Goal: Task Accomplishment & Management: Complete application form

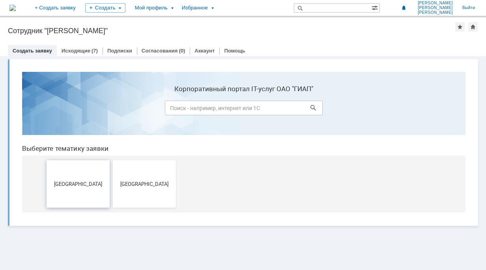
click at [72, 170] on button "[GEOGRAPHIC_DATA]" at bounding box center [78, 183] width 63 height 47
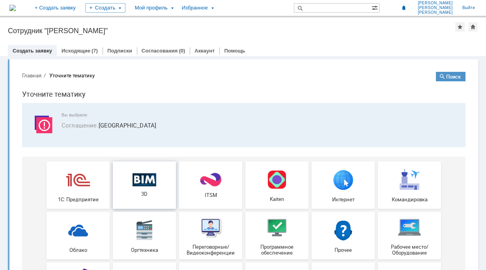
click at [155, 192] on span "3D" at bounding box center [144, 194] width 58 height 6
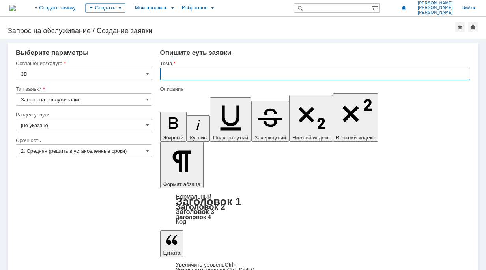
click at [186, 73] on input "text" at bounding box center [315, 73] width 310 height 13
type input "Создание элементов"
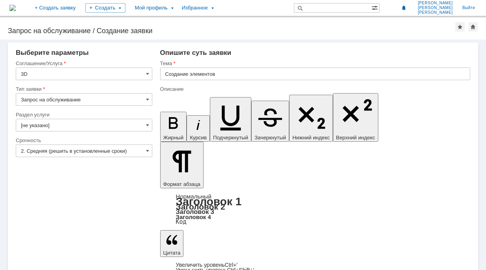
drag, startPoint x: 362, startPoint y: 2060, endPoint x: 377, endPoint y: 2059, distance: 14.6
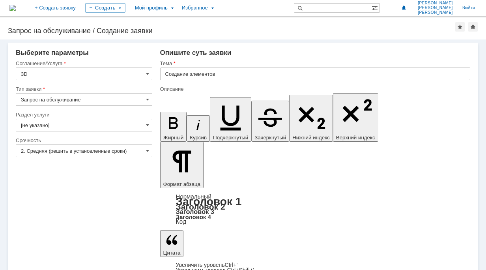
drag, startPoint x: 360, startPoint y: 2061, endPoint x: 381, endPoint y: 2062, distance: 21.7
copy div "1544х10"
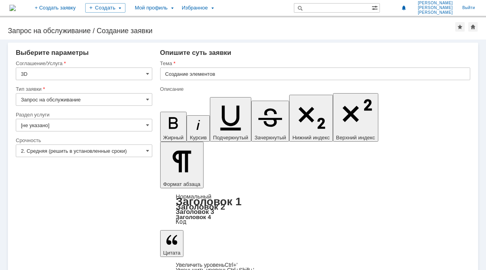
drag, startPoint x: 455, startPoint y: 2058, endPoint x: 445, endPoint y: 2059, distance: 9.7
drag, startPoint x: 384, startPoint y: 2059, endPoint x: 460, endPoint y: 2059, distance: 76.1
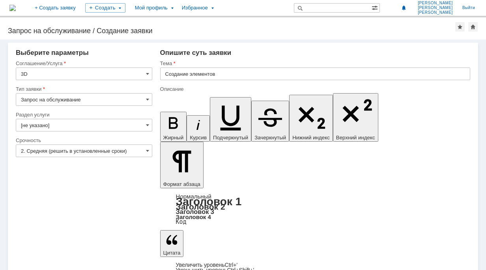
copy div "отвод 90-1544х10(R=1830мм)"
drag, startPoint x: 235, startPoint y: 2067, endPoint x: 244, endPoint y: 2067, distance: 9.1
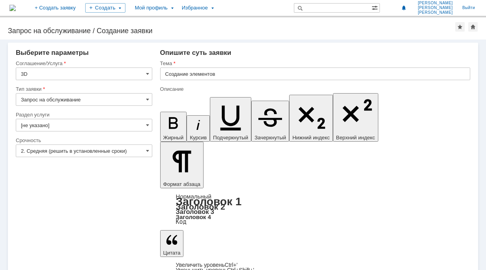
drag, startPoint x: 187, startPoint y: 2065, endPoint x: 195, endPoint y: 2064, distance: 7.9
drag, startPoint x: 235, startPoint y: 2064, endPoint x: 243, endPoint y: 2065, distance: 8.7
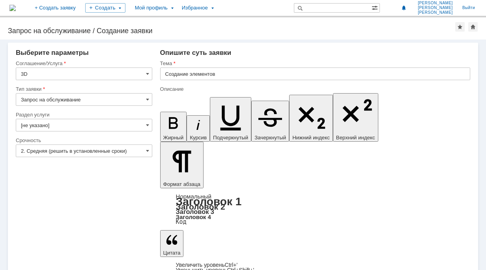
drag, startPoint x: 265, startPoint y: 2065, endPoint x: 270, endPoint y: 2065, distance: 5.1
drag, startPoint x: 167, startPoint y: 2066, endPoint x: 287, endPoint y: 2065, distance: 119.9
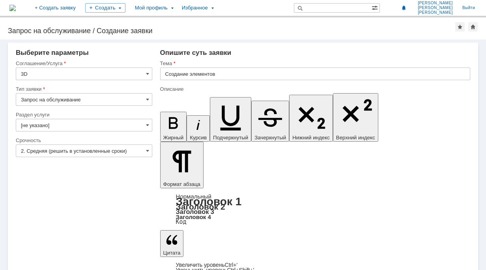
copy div "труба 1140х10, отвод 90-1140х10(R=1350мм),"
drag, startPoint x: 303, startPoint y: 2065, endPoint x: 313, endPoint y: 2066, distance: 10.0
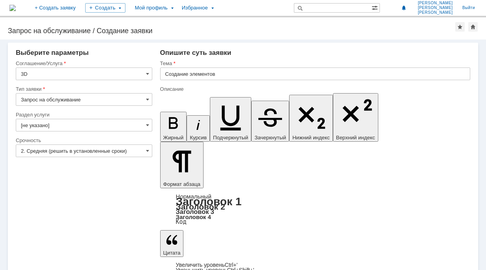
drag, startPoint x: 348, startPoint y: 2065, endPoint x: 358, endPoint y: 2066, distance: 9.9
drag, startPoint x: 387, startPoint y: 2066, endPoint x: 376, endPoint y: 2068, distance: 11.7
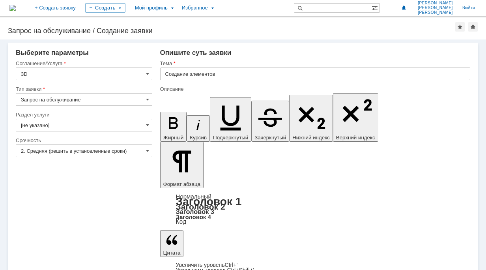
drag, startPoint x: 398, startPoint y: 2066, endPoint x: 344, endPoint y: 2059, distance: 54.1
copy div "труба 1544х10, отвод 90-1544х10(R=1830мм), труба 1140х10, отвод 90-1140х10(R=13…"
